Goal: Task Accomplishment & Management: Complete application form

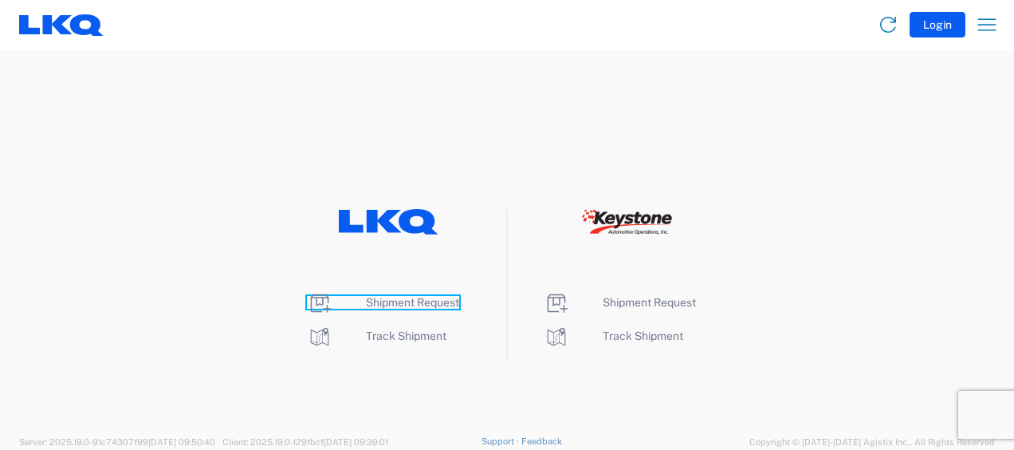
click at [413, 297] on span "Shipment Request" at bounding box center [412, 302] width 93 height 13
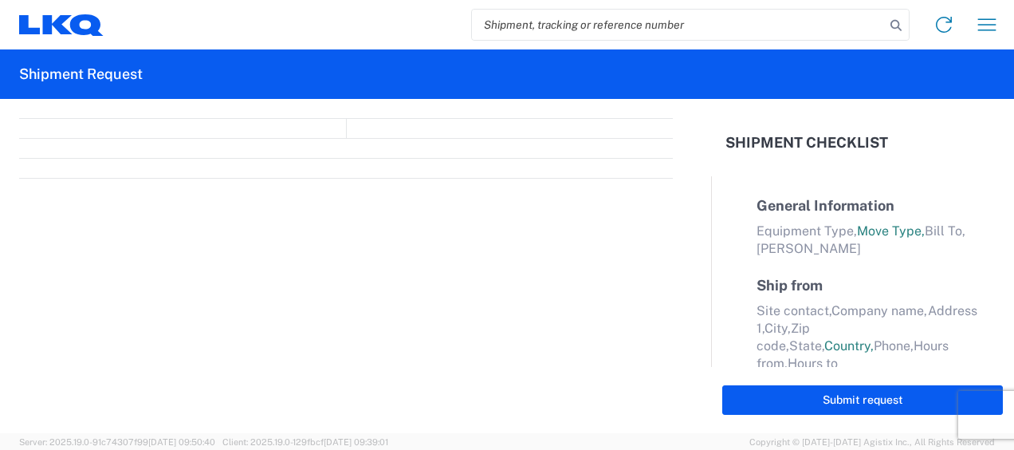
select select "FULL"
select select "LBS"
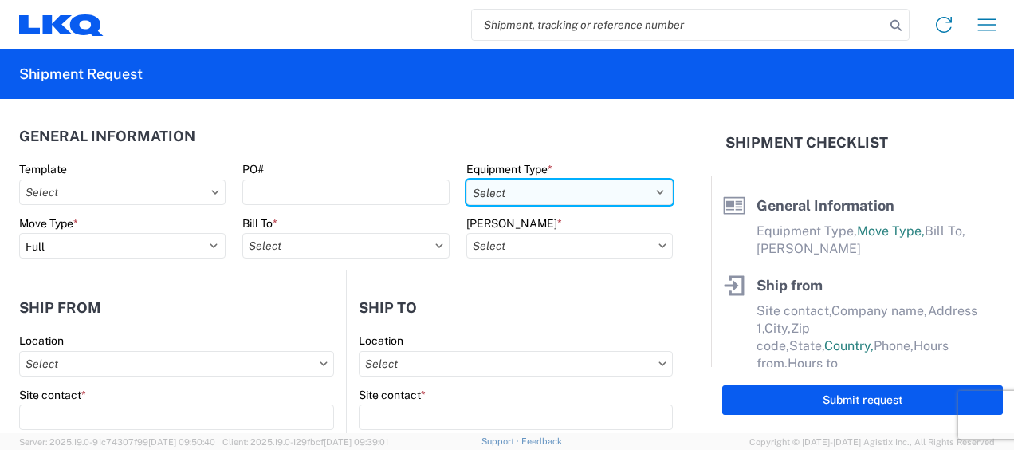
click at [626, 189] on select "Select 53’ Dry Van Flatbed Dropdeck (van) Lowboy (flatbed) Rail" at bounding box center [570, 192] width 207 height 26
select select "STDV"
click at [467, 179] on select "Select 53’ Dry Van Flatbed Dropdeck (van) Lowboy (flatbed) Rail" at bounding box center [570, 192] width 207 height 26
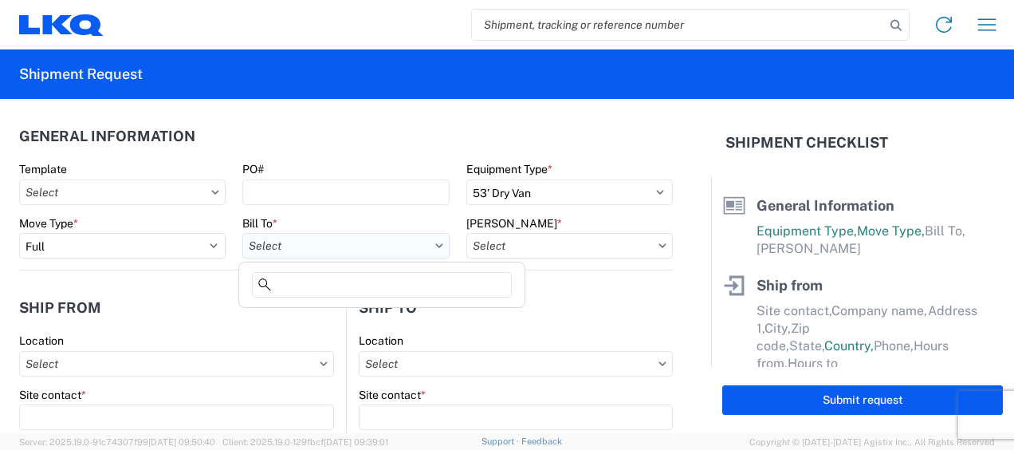
click at [337, 247] on input "text" at bounding box center [345, 246] width 207 height 26
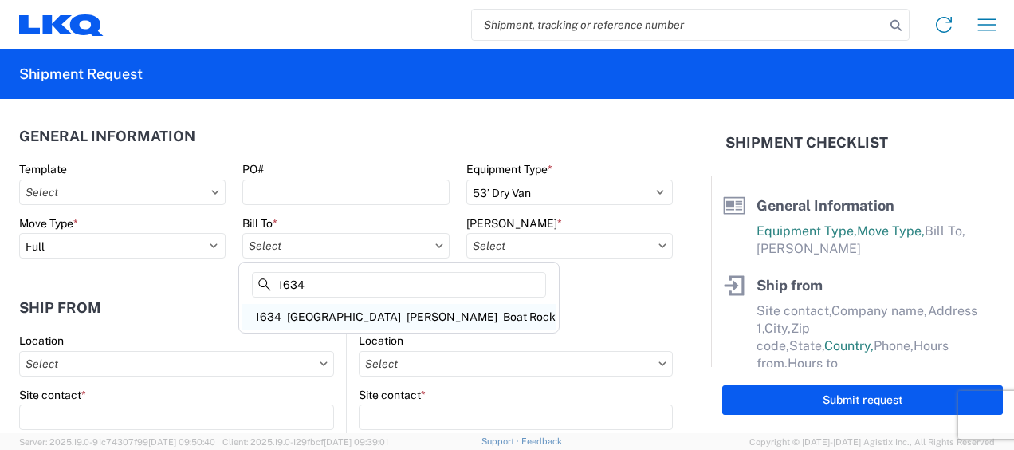
type input "1634"
click at [342, 314] on div "1634 - [GEOGRAPHIC_DATA] - [PERSON_NAME] - Boat Rock" at bounding box center [398, 317] width 313 height 26
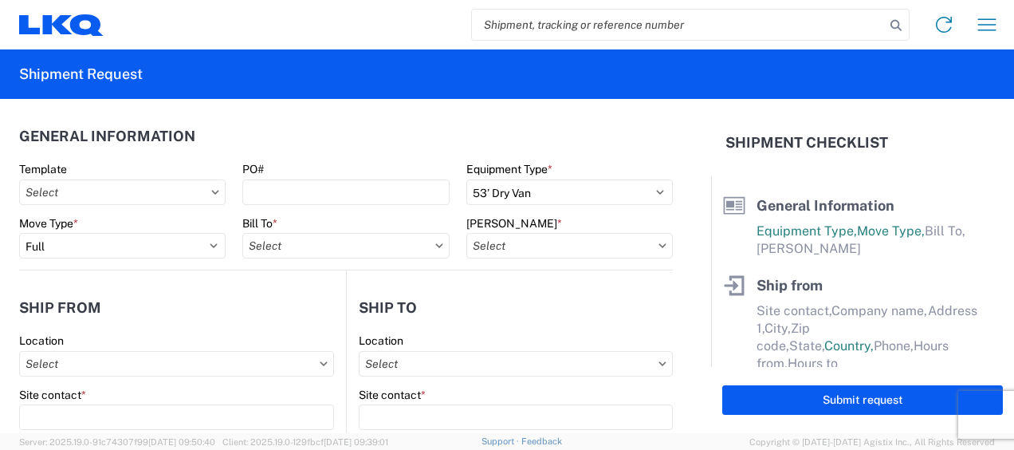
type input "1634 - [GEOGRAPHIC_DATA] - [PERSON_NAME] - Boat Rock"
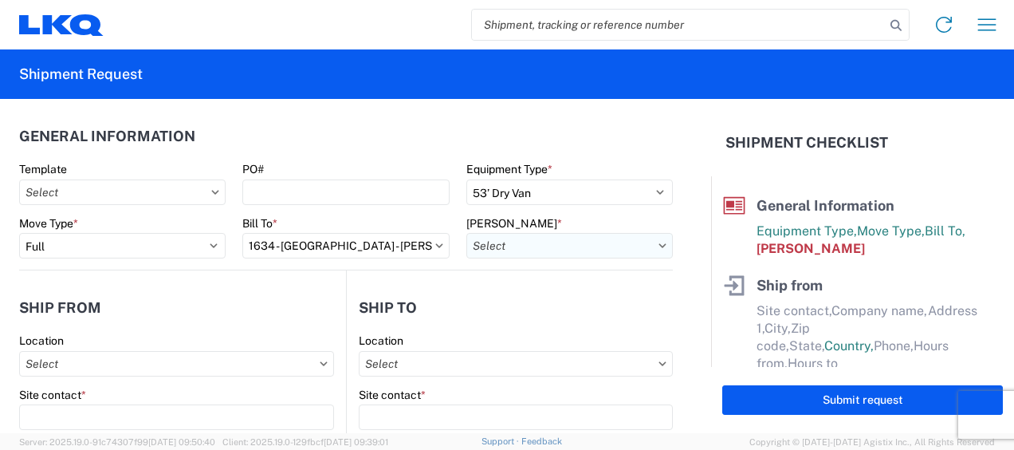
click at [627, 243] on input "text" at bounding box center [570, 246] width 207 height 26
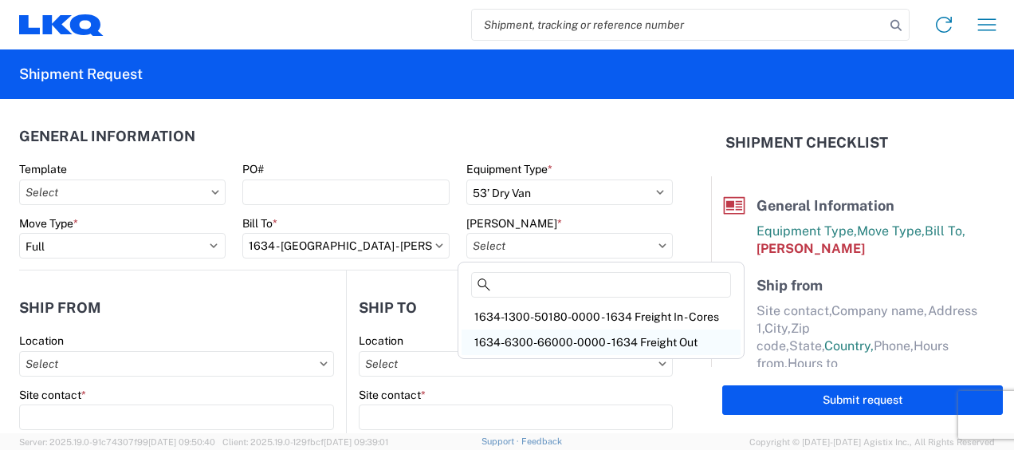
click at [600, 343] on div "1634-6300-66000-0000 - 1634 Freight Out" at bounding box center [601, 342] width 279 height 26
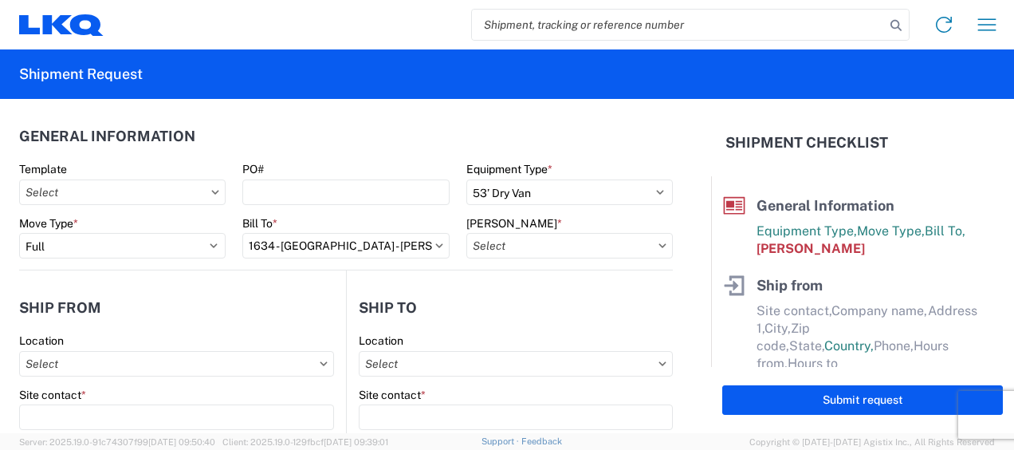
type input "1634-6300-66000-0000 - 1634 Freight Out"
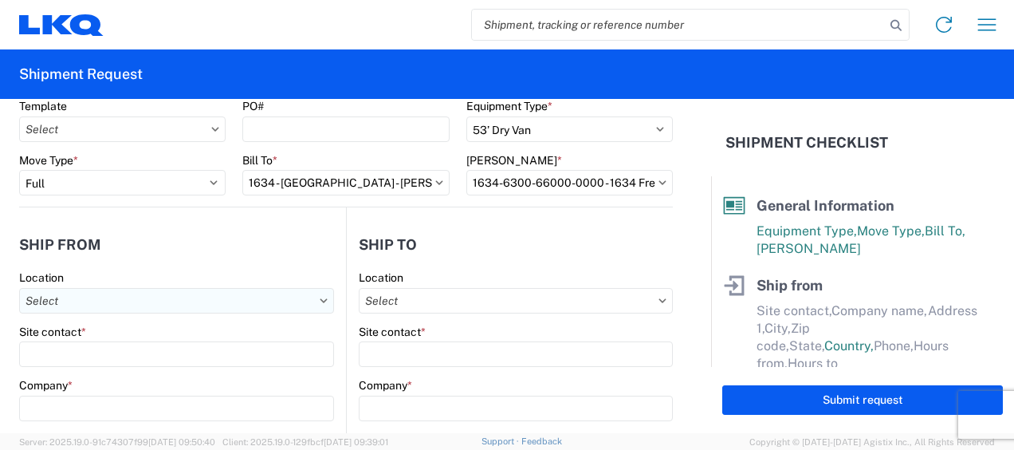
scroll to position [80, 0]
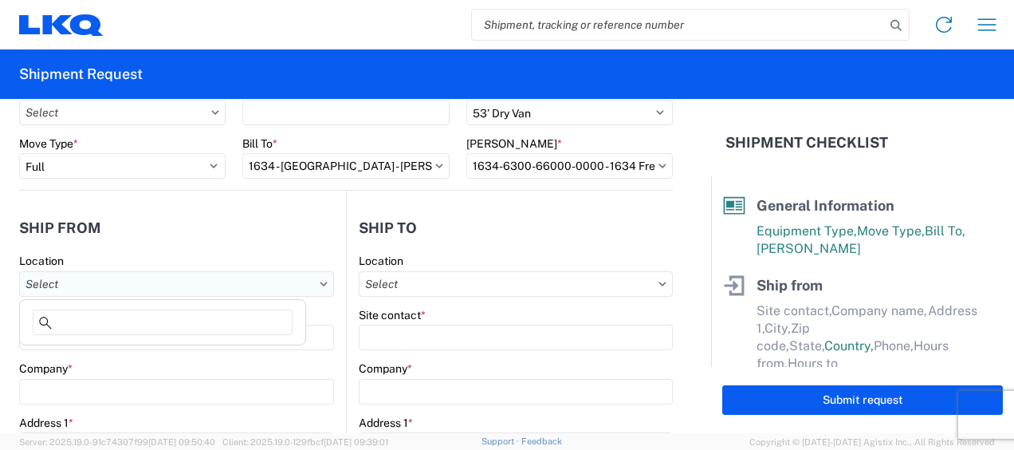
click at [95, 279] on input "text" at bounding box center [176, 284] width 315 height 26
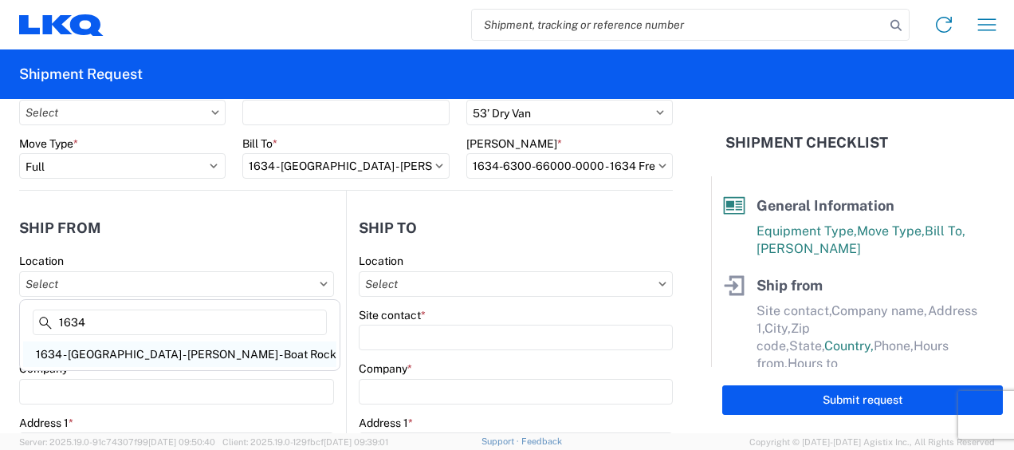
type input "1634"
click at [137, 360] on div "1634 - [GEOGRAPHIC_DATA] - [PERSON_NAME] - Boat Rock" at bounding box center [179, 354] width 313 height 26
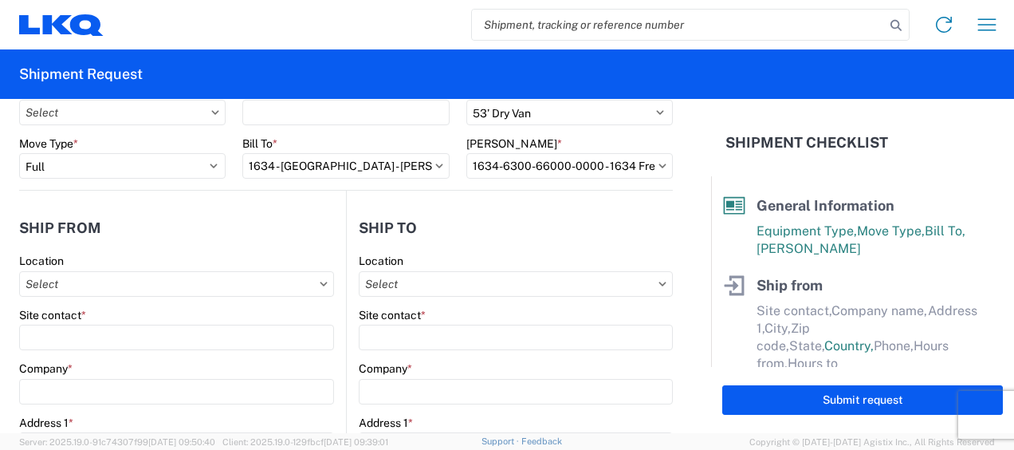
type input "1634 - [GEOGRAPHIC_DATA] - [PERSON_NAME] - Boat Rock"
type input "LKQ Corporation"
type input "[STREET_ADDRESS]"
type input "[GEOGRAPHIC_DATA]"
type input "30336"
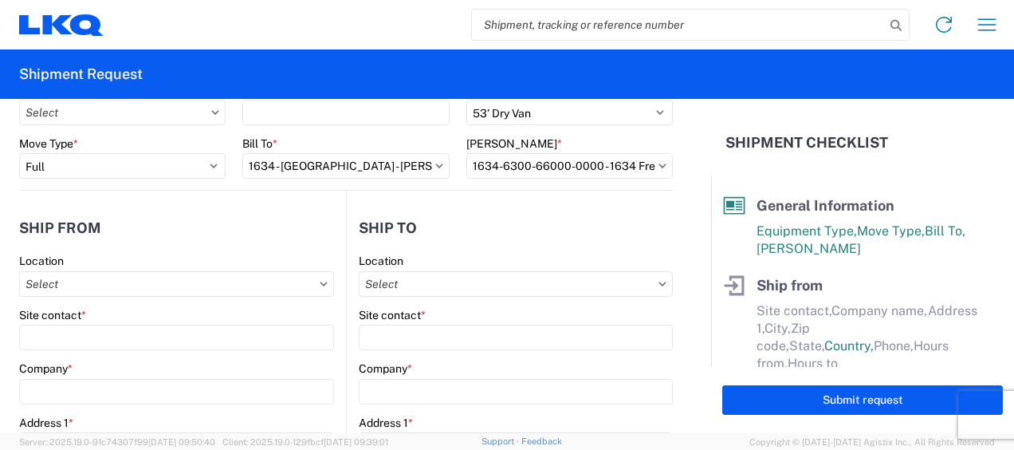
select select "GA"
select select "US"
type input "[PHONE_NUMBER]"
type input "00:00"
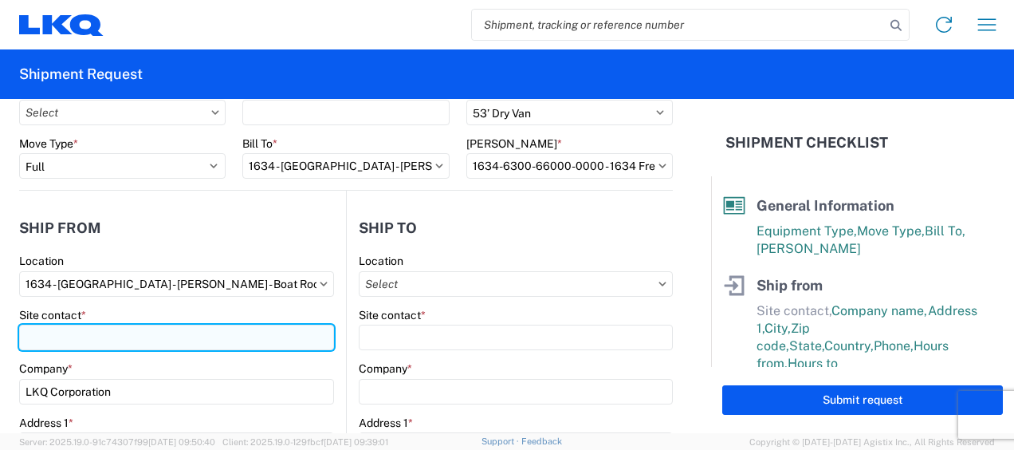
click at [37, 336] on input "Site contact *" at bounding box center [176, 338] width 315 height 26
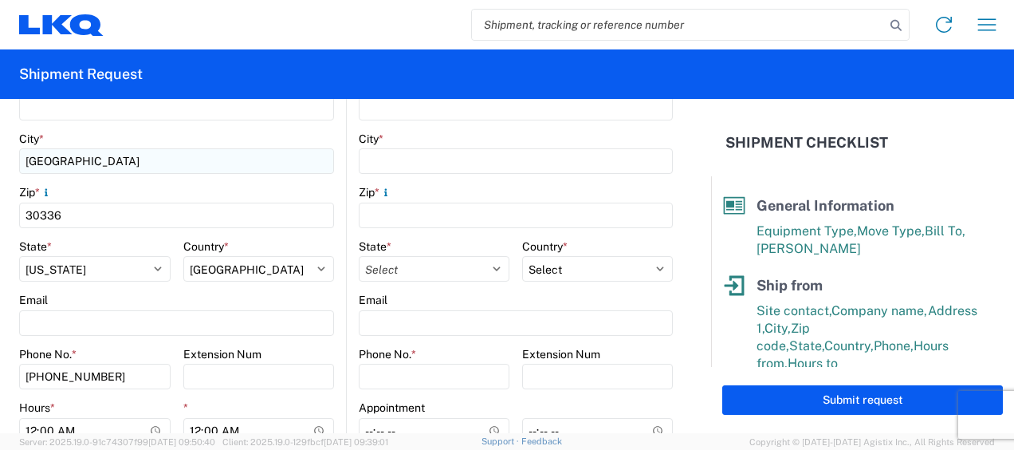
scroll to position [479, 0]
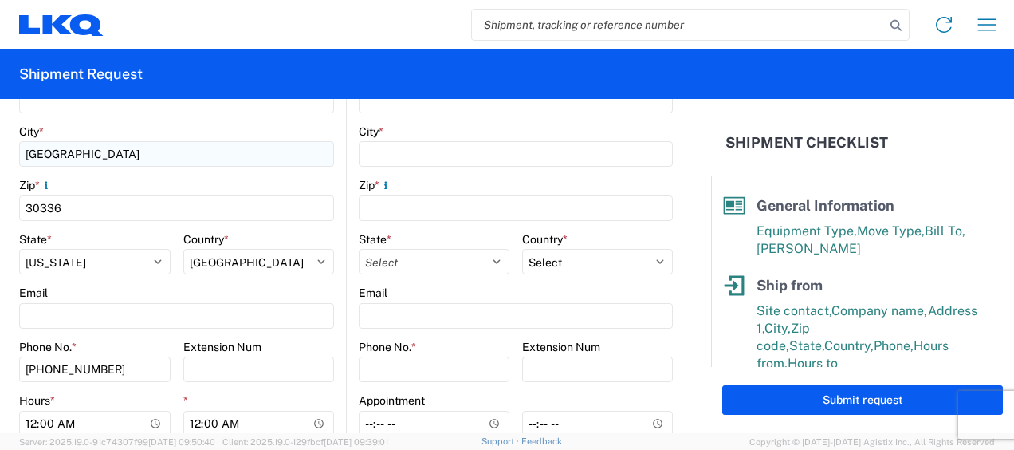
type input "[PERSON_NAME]"
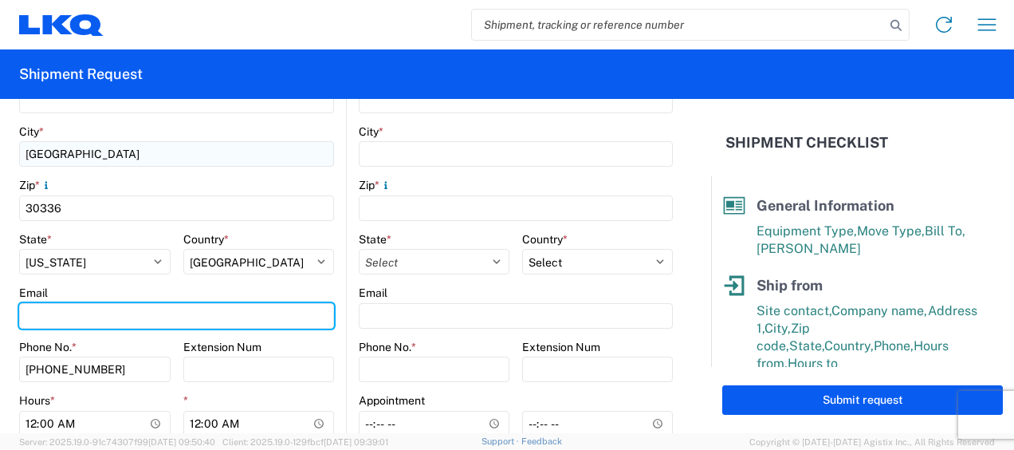
click at [70, 317] on input "Email" at bounding box center [176, 316] width 315 height 26
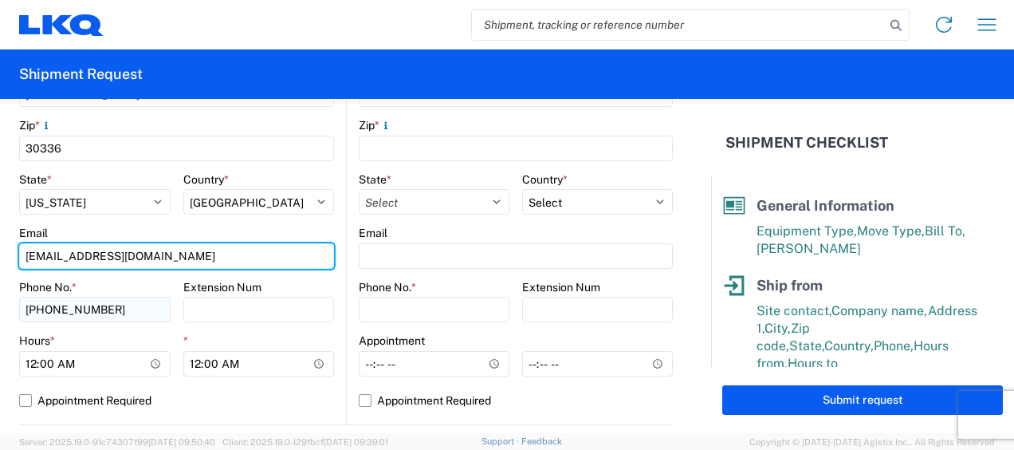
scroll to position [558, 0]
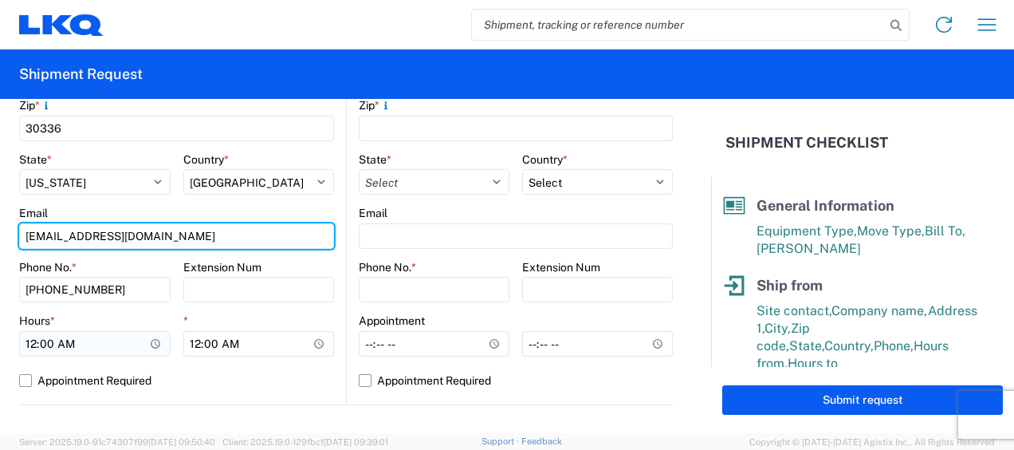
type input "[EMAIL_ADDRESS][DOMAIN_NAME]"
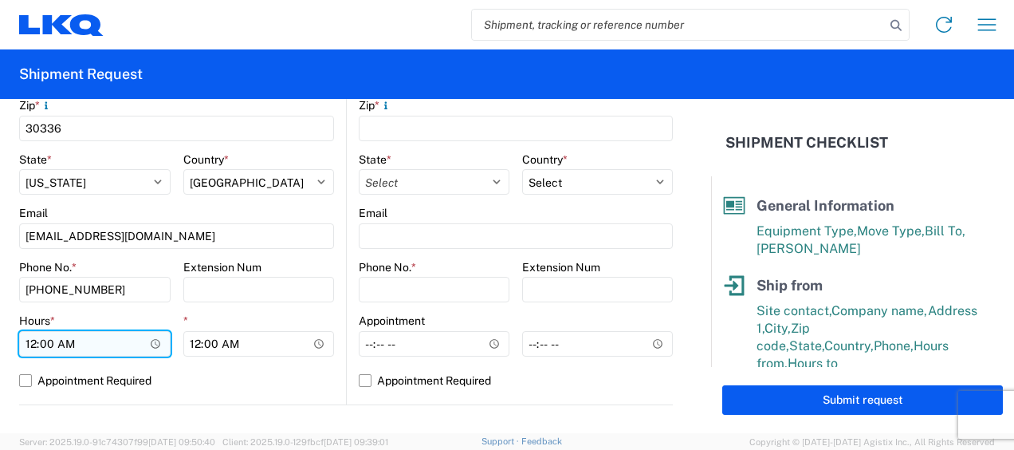
click at [30, 347] on input "00:00" at bounding box center [95, 344] width 152 height 26
type input "07:00"
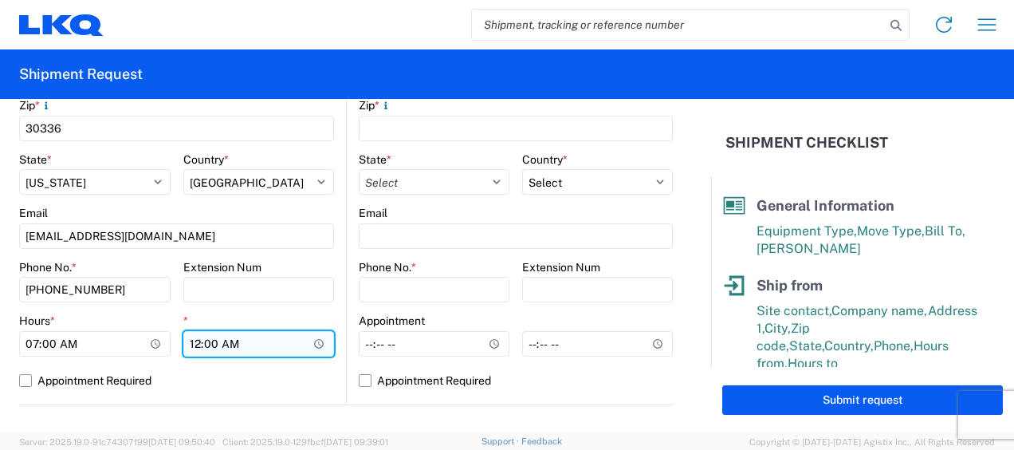
click at [191, 345] on input "00:00" at bounding box center [259, 344] width 152 height 26
type input "11:00"
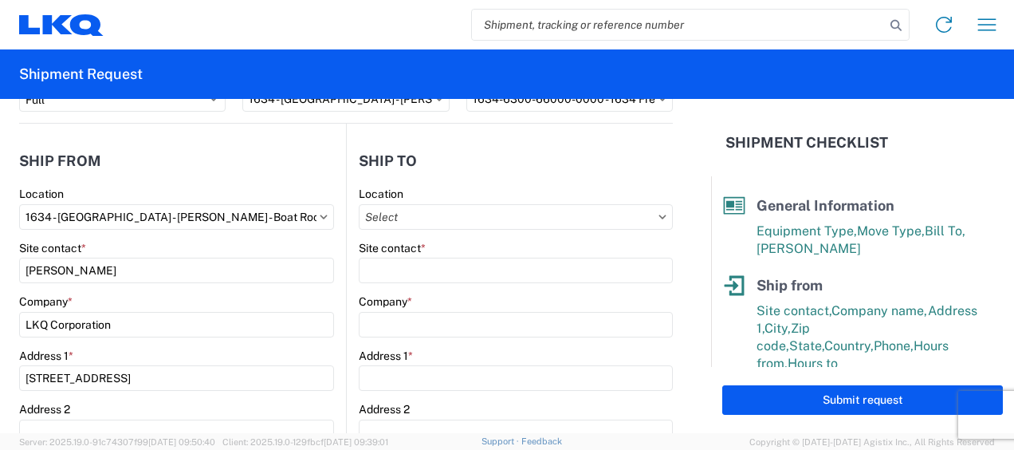
scroll to position [80, 0]
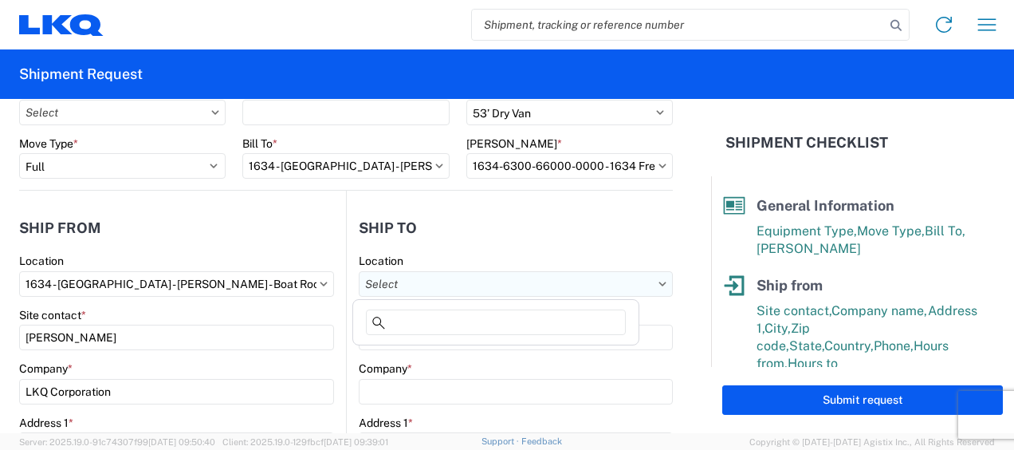
click at [562, 278] on input "text" at bounding box center [516, 284] width 314 height 26
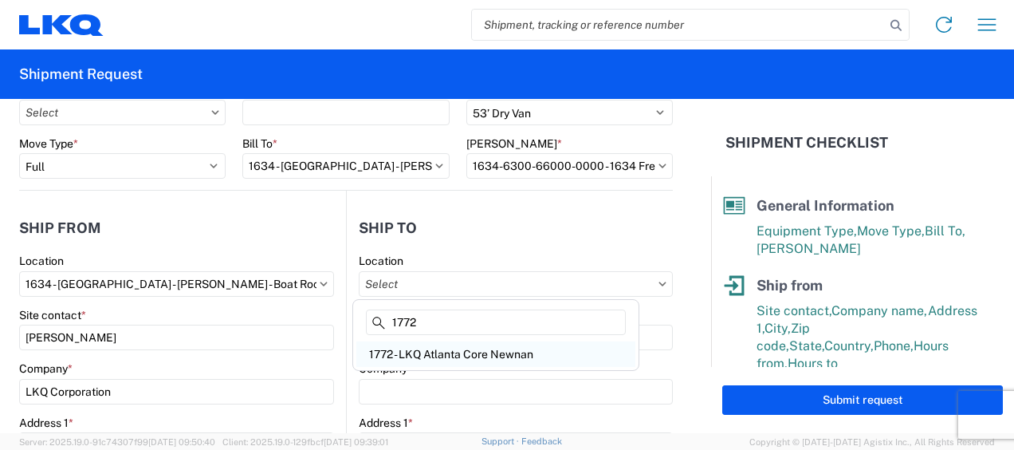
type input "1772"
click at [477, 351] on div "1772 - LKQ Atlanta Core Newnan" at bounding box center [495, 354] width 279 height 26
type input "1772 - LKQ Atlanta Core Newnan"
type input "LKQ Corporation"
type input "[STREET_ADDRESS]"
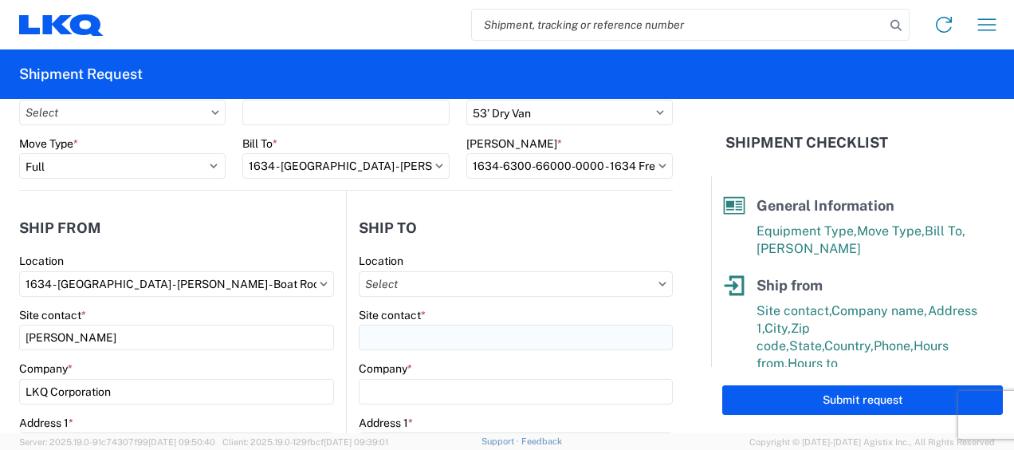
type input "Newnan"
type input "30265"
select select "US"
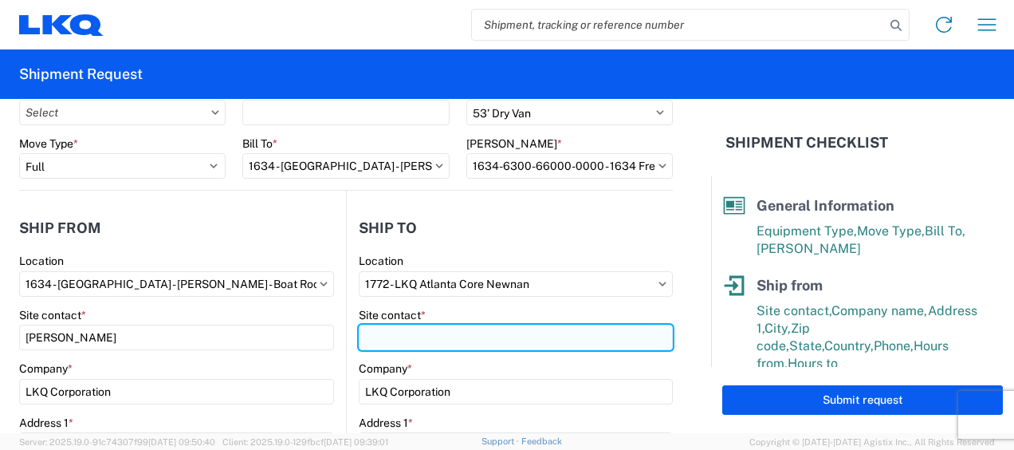
click at [387, 337] on input "Site contact *" at bounding box center [516, 338] width 314 height 26
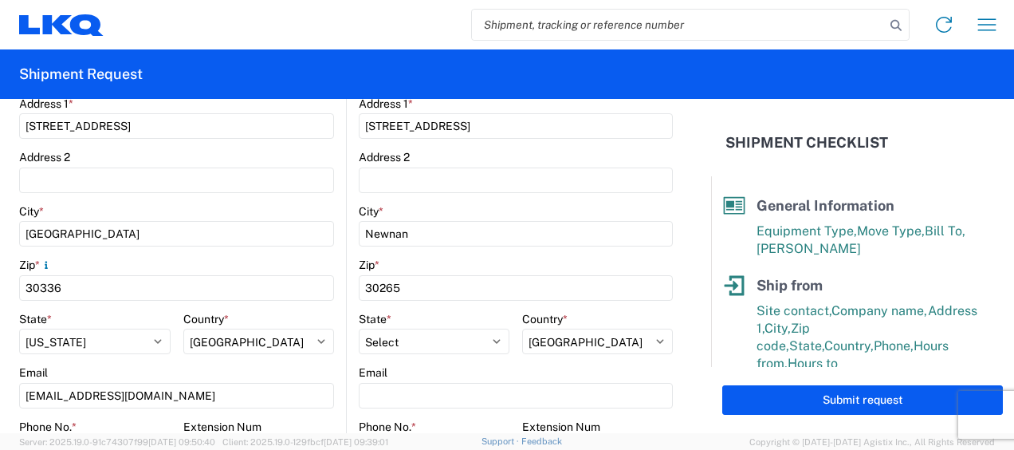
scroll to position [479, 0]
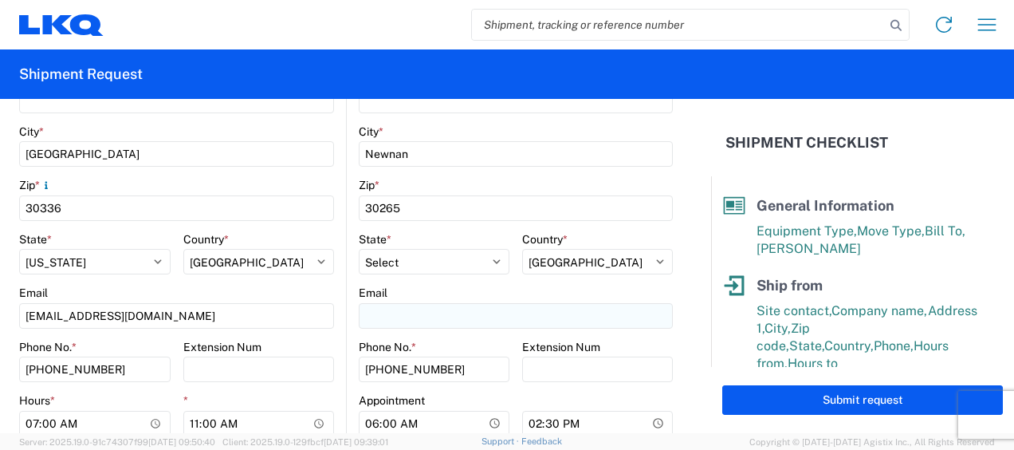
type input "[PERSON_NAME]"
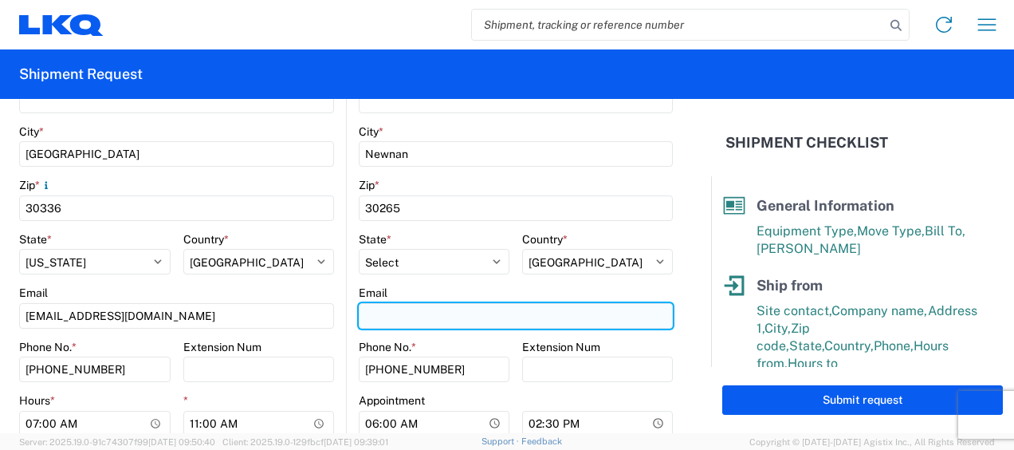
click at [400, 313] on input "Email" at bounding box center [516, 316] width 314 height 26
type input "[EMAIL_ADDRESS][DOMAIN_NAME]"
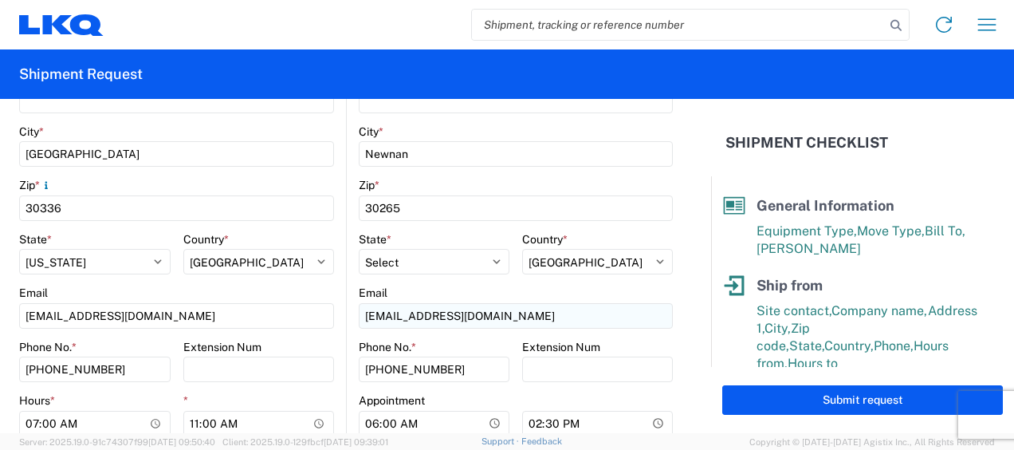
type input "[PERSON_NAME]"
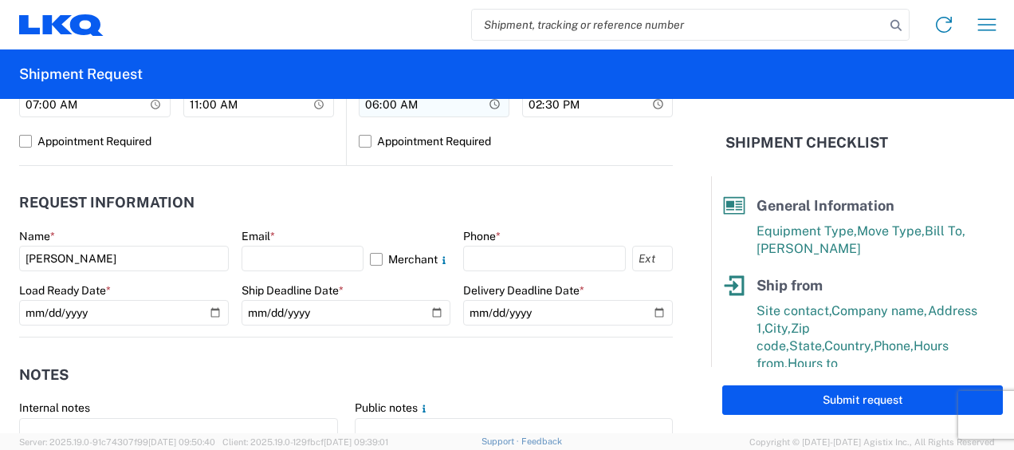
scroll to position [877, 0]
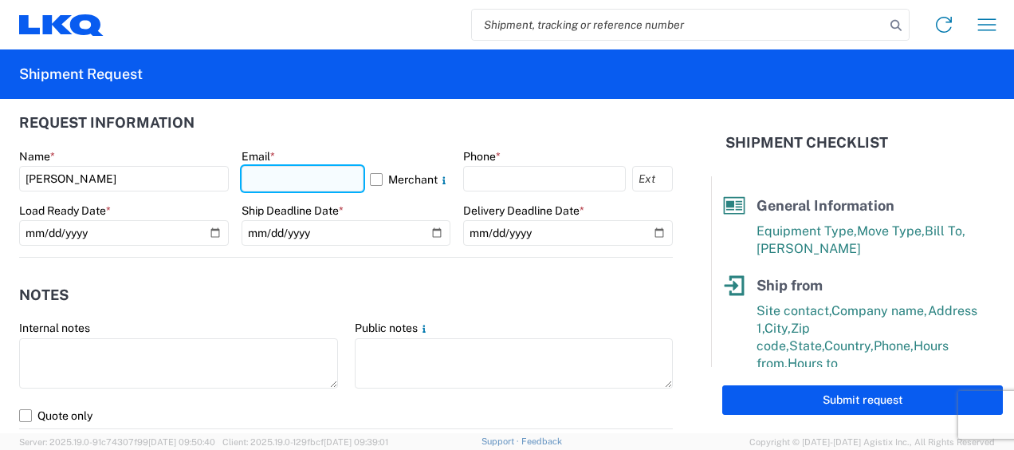
click at [319, 180] on input "text" at bounding box center [303, 179] width 123 height 26
type input "[EMAIL_ADDRESS][DOMAIN_NAME]"
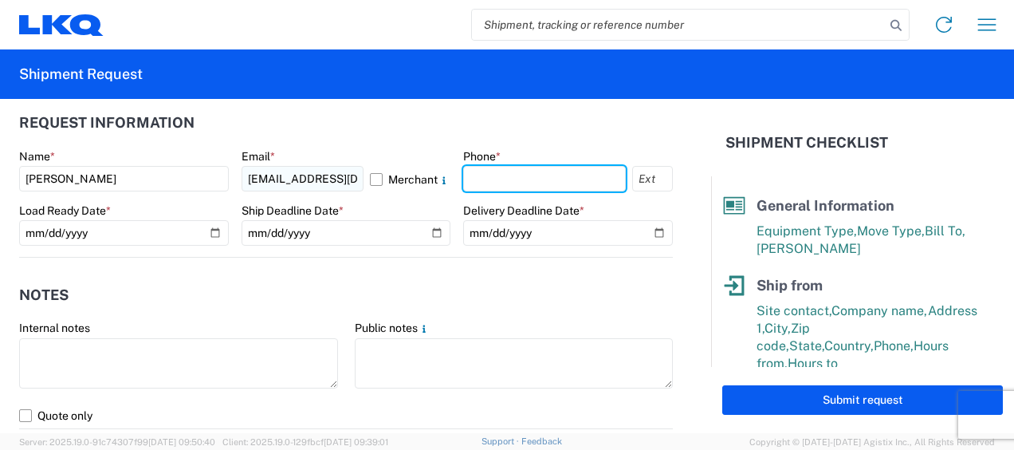
type input "6783998501"
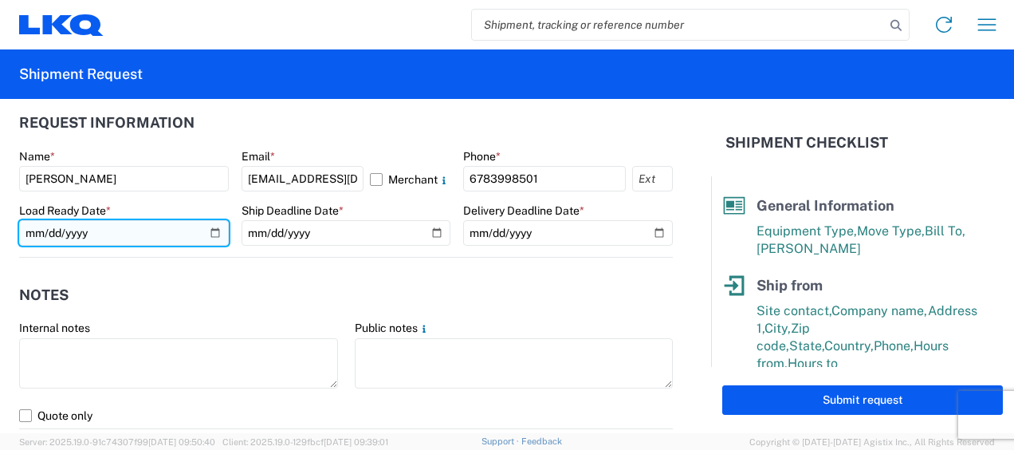
click at [36, 233] on input "date" at bounding box center [124, 233] width 210 height 26
type input "[DATE]"
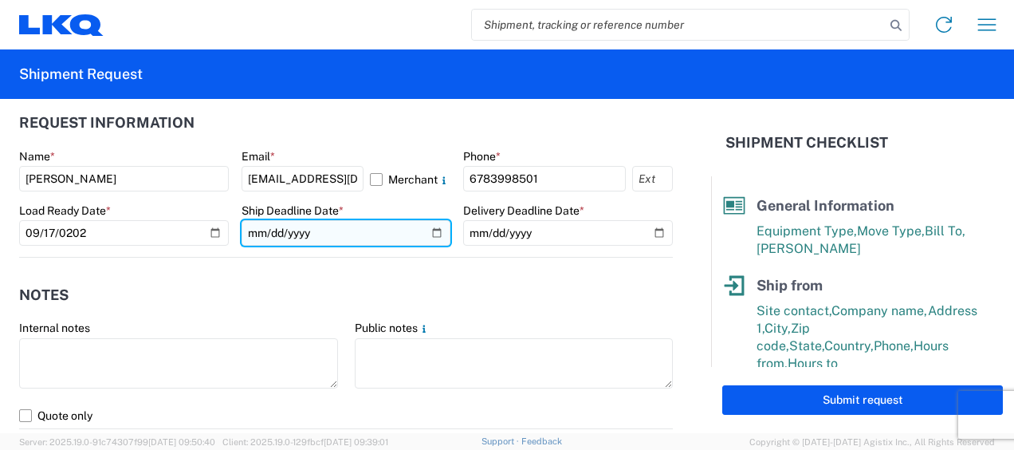
click at [260, 226] on input "date" at bounding box center [347, 233] width 210 height 26
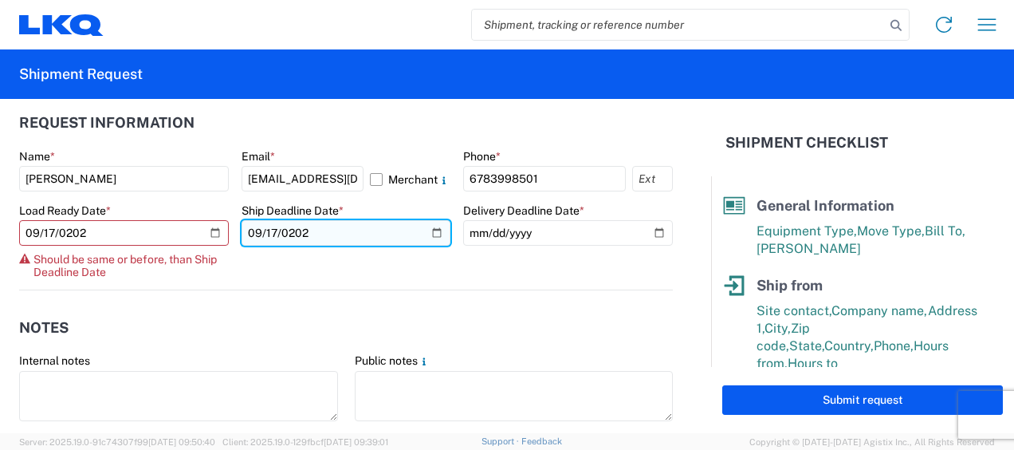
type input "[DATE]"
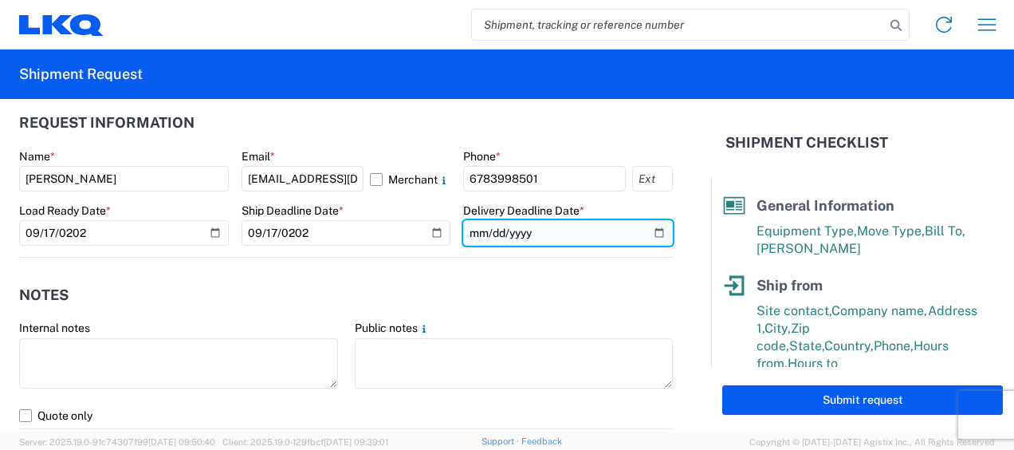
click at [472, 229] on input "date" at bounding box center [568, 233] width 210 height 26
type input "[DATE]"
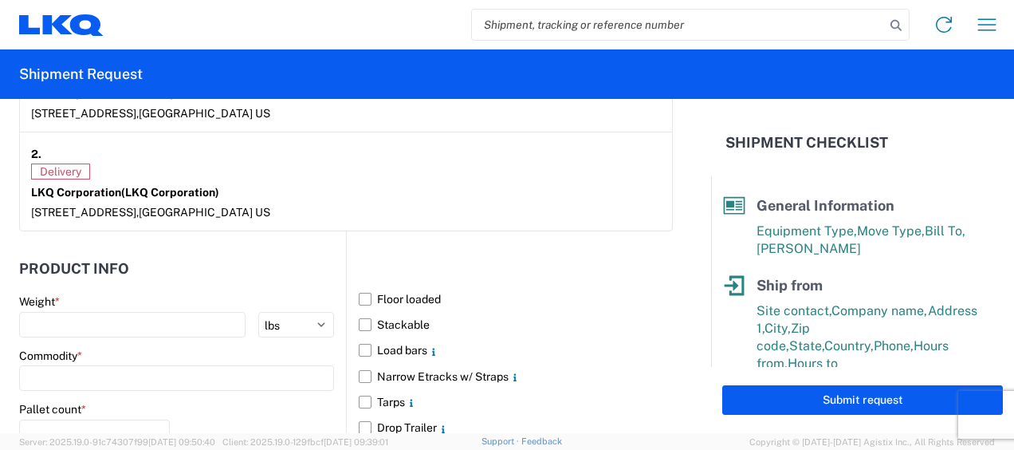
scroll to position [1356, 0]
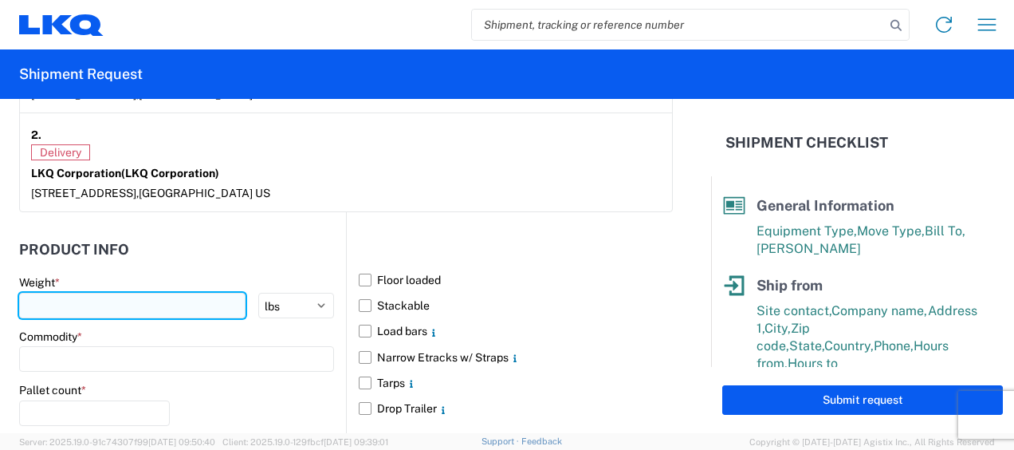
click at [145, 301] on input "number" at bounding box center [132, 306] width 226 height 26
type input "36000"
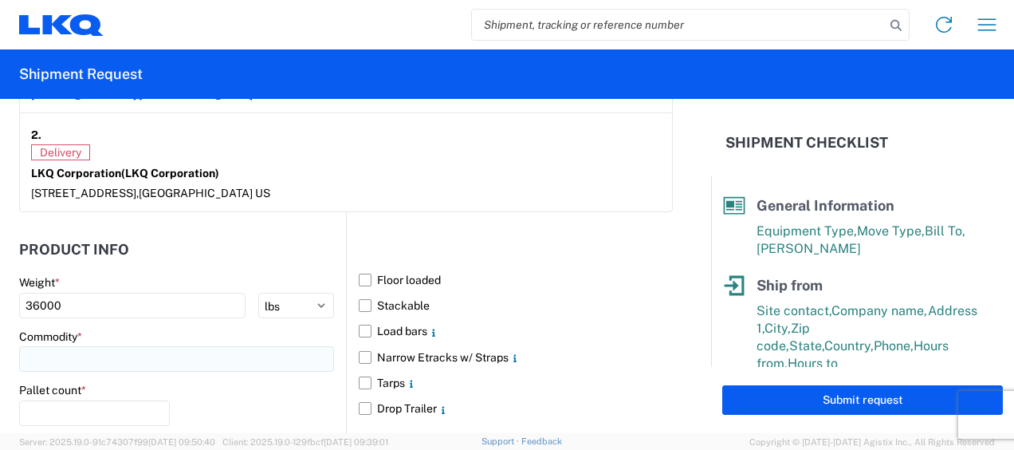
click at [171, 353] on input at bounding box center [176, 359] width 315 height 26
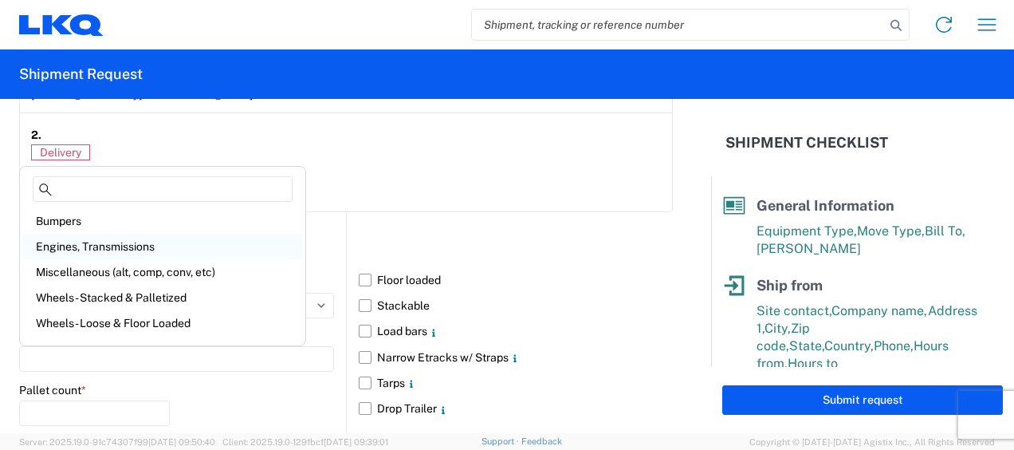
click at [88, 244] on div "Engines, Transmissions" at bounding box center [162, 247] width 279 height 26
type input "Engines, Transmissions"
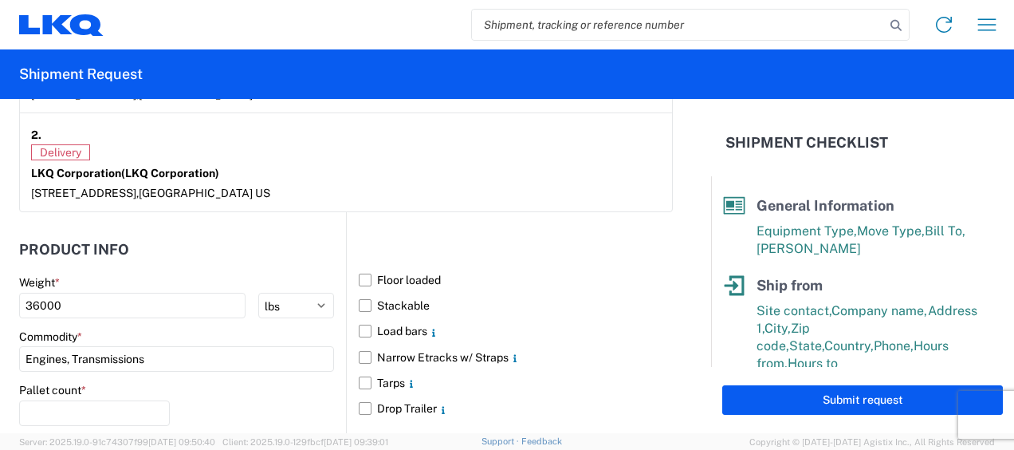
scroll to position [1515, 0]
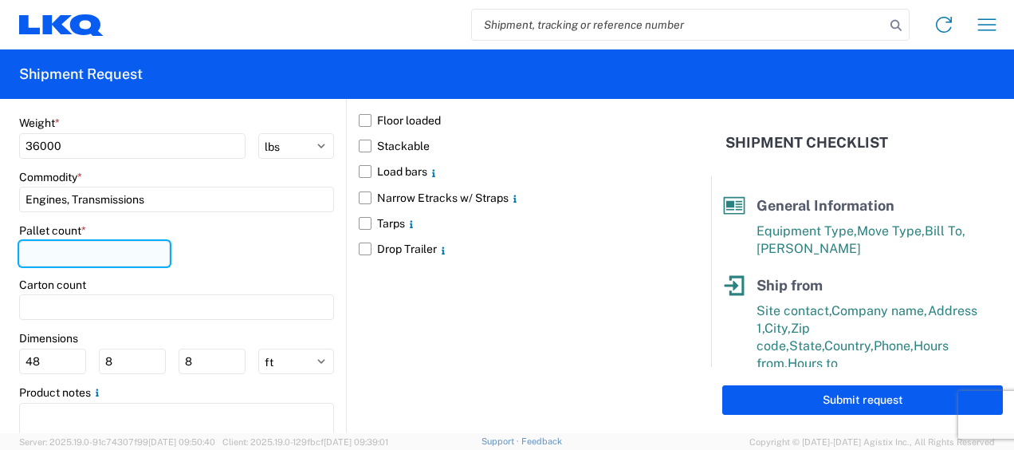
click at [114, 252] on input "number" at bounding box center [94, 254] width 151 height 26
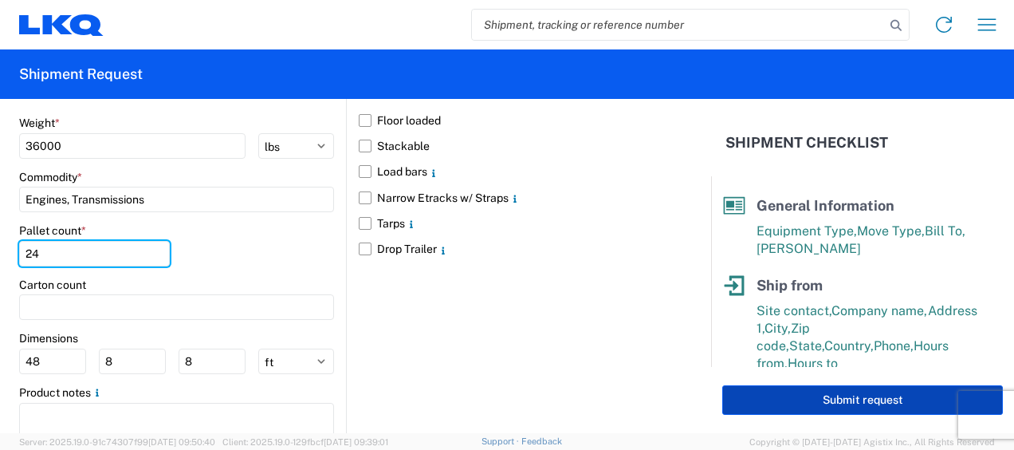
type input "24"
click at [836, 396] on button "Submit request" at bounding box center [863, 400] width 281 height 30
select select "US"
